Goal: Information Seeking & Learning: Compare options

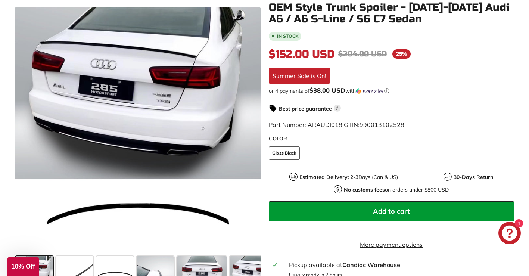
scroll to position [146, 0]
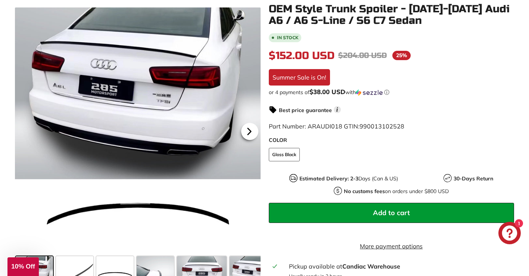
click at [249, 129] on icon at bounding box center [249, 131] width 17 height 17
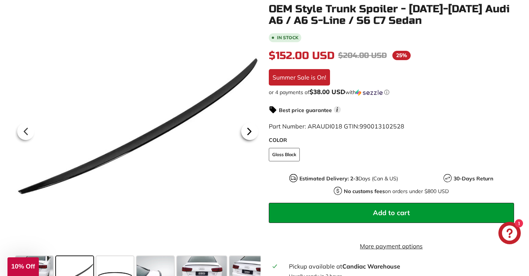
click at [249, 129] on icon at bounding box center [249, 131] width 17 height 17
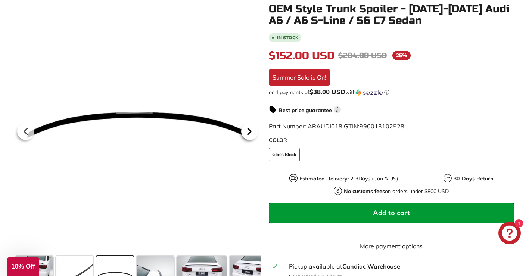
click at [249, 129] on icon at bounding box center [249, 131] width 17 height 17
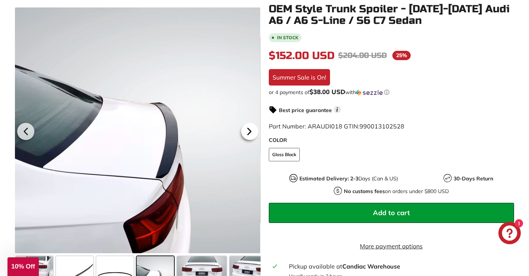
click at [249, 129] on icon at bounding box center [249, 131] width 17 height 17
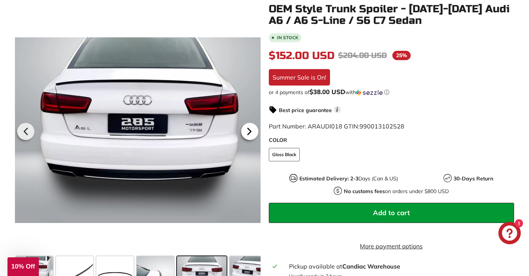
click at [249, 129] on icon at bounding box center [249, 131] width 17 height 17
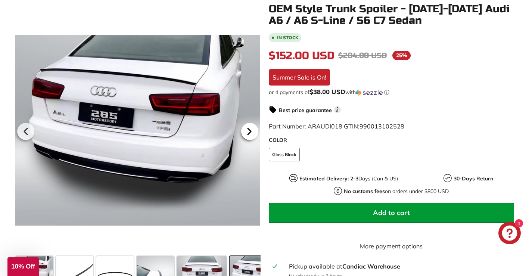
scroll to position [0, 59]
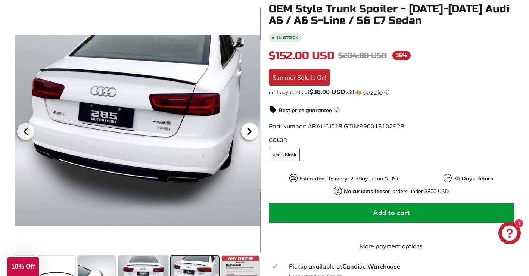
click at [249, 129] on icon at bounding box center [249, 131] width 17 height 17
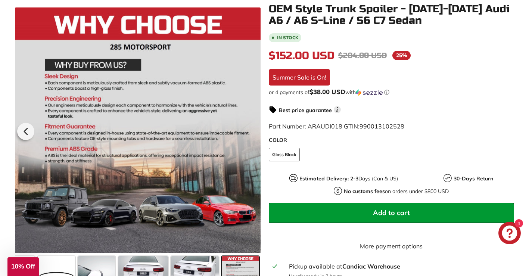
click at [249, 129] on div at bounding box center [137, 129] width 245 height 245
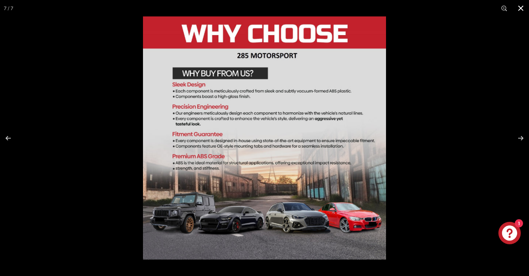
click at [521, 5] on button at bounding box center [520, 8] width 16 height 16
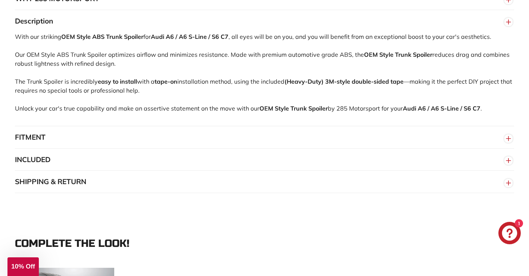
scroll to position [532, 0]
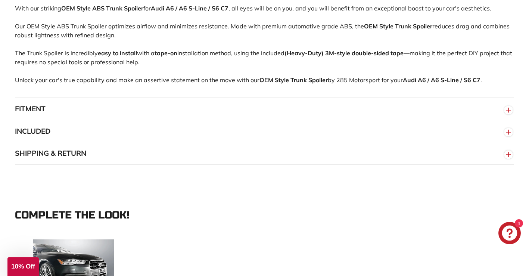
click at [508, 114] on circle "button" at bounding box center [508, 110] width 8 height 8
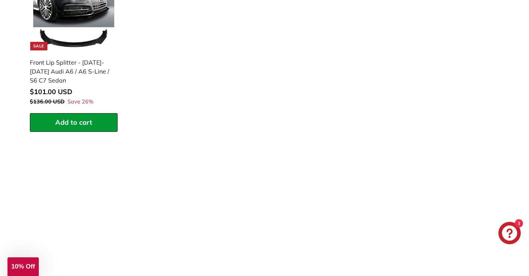
scroll to position [793, 0]
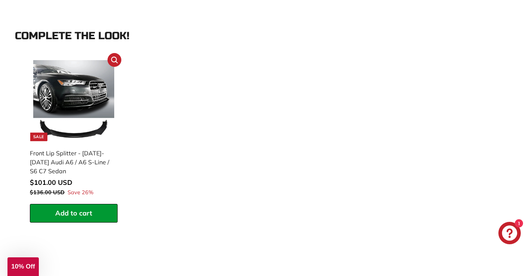
click at [74, 116] on img at bounding box center [73, 100] width 81 height 81
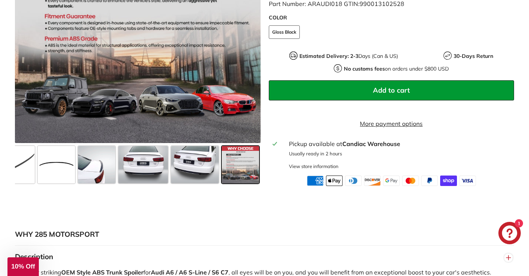
scroll to position [265, 0]
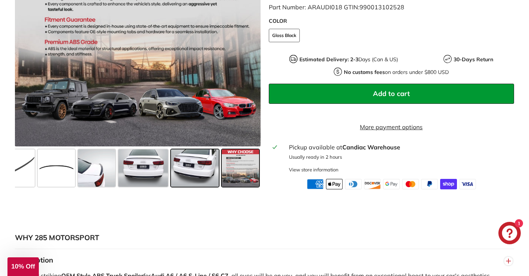
click at [184, 168] on span at bounding box center [195, 167] width 48 height 37
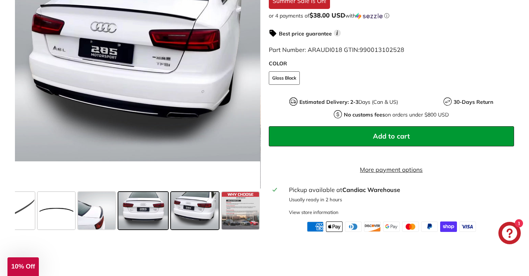
scroll to position [217, 0]
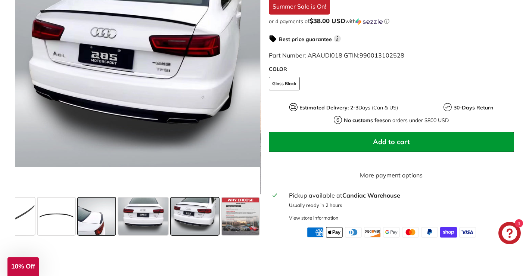
click at [101, 217] on span at bounding box center [96, 215] width 37 height 37
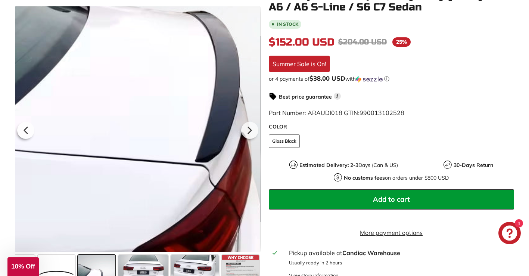
scroll to position [158, 0]
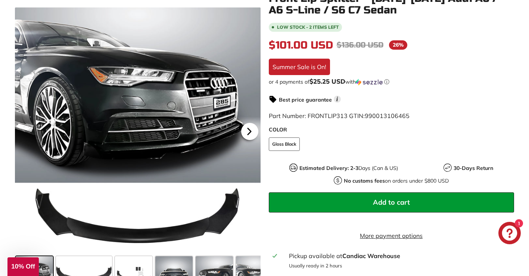
click at [248, 129] on icon at bounding box center [248, 131] width 3 height 6
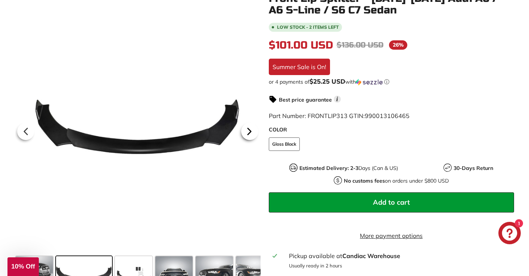
click at [248, 129] on icon at bounding box center [248, 131] width 3 height 6
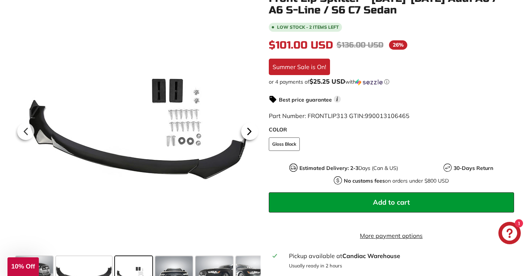
click at [248, 129] on icon at bounding box center [248, 131] width 3 height 6
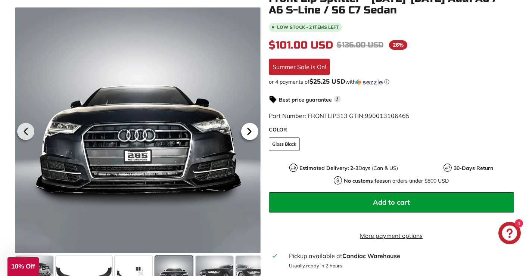
click at [248, 129] on icon at bounding box center [248, 131] width 3 height 6
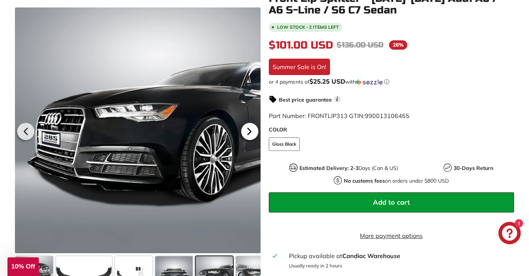
click at [248, 129] on icon at bounding box center [248, 131] width 3 height 6
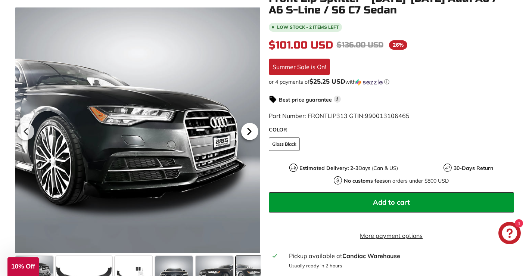
scroll to position [0, 54]
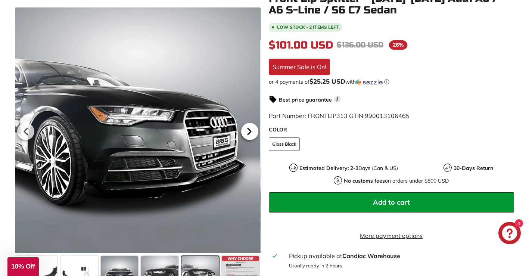
click at [248, 129] on icon at bounding box center [248, 131] width 3 height 6
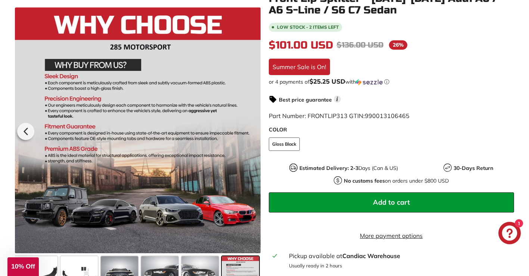
click at [248, 129] on div at bounding box center [137, 129] width 245 height 245
